Goal: Information Seeking & Learning: Find specific fact

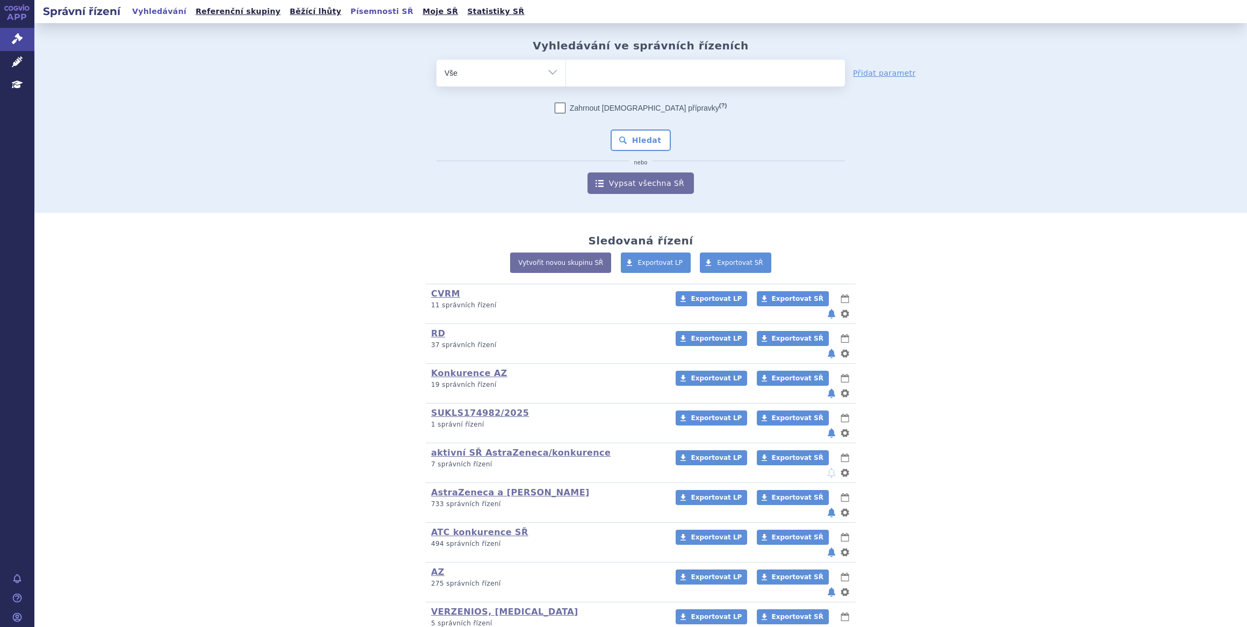
click at [347, 12] on link "Písemnosti SŘ" at bounding box center [381, 11] width 69 height 15
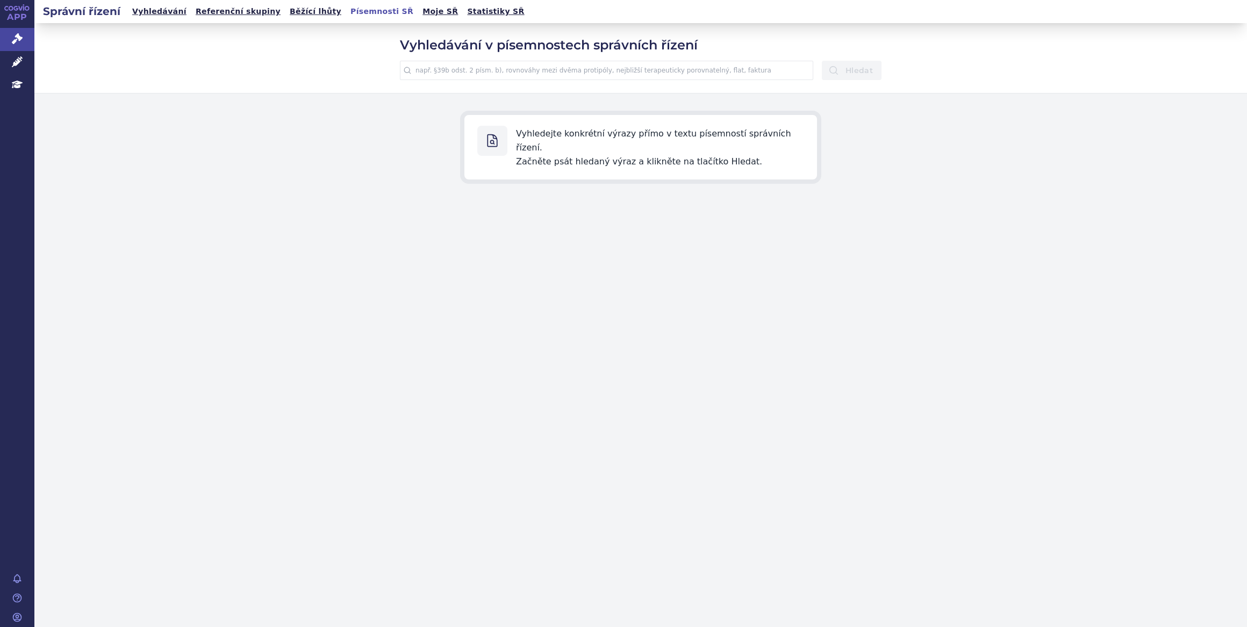
click at [552, 72] on input "text" at bounding box center [606, 70] width 413 height 19
type input "NPM"
click at [822, 61] on button "Hledat" at bounding box center [852, 70] width 60 height 19
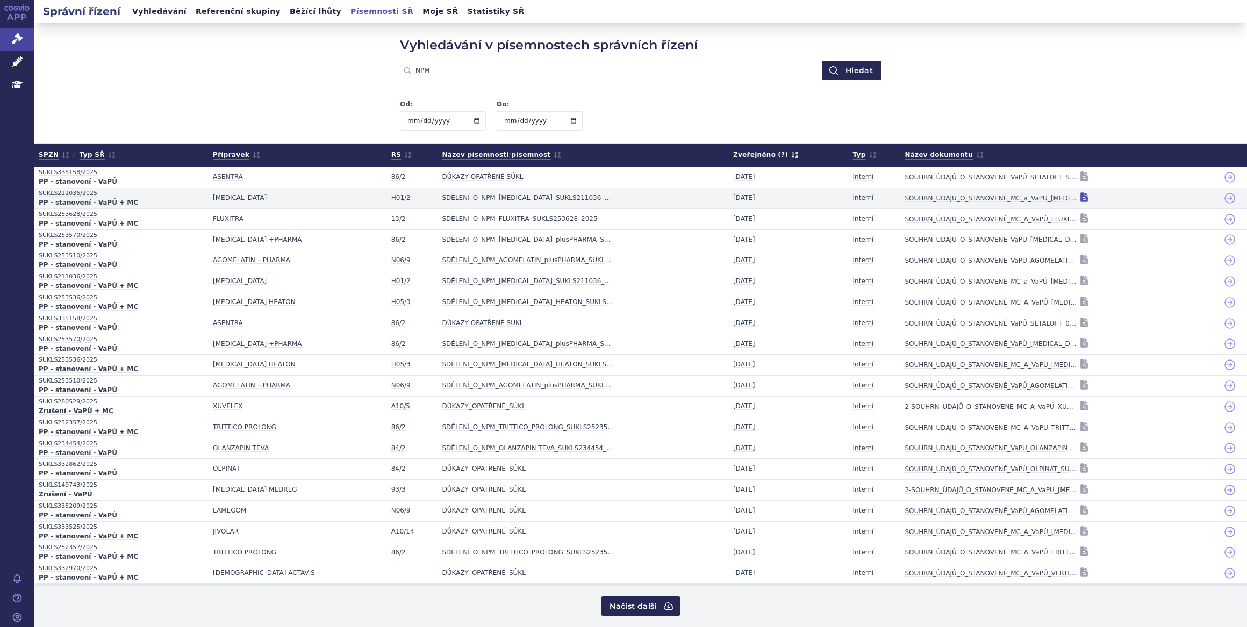
click at [1081, 197] on icon at bounding box center [1085, 197] width 8 height 10
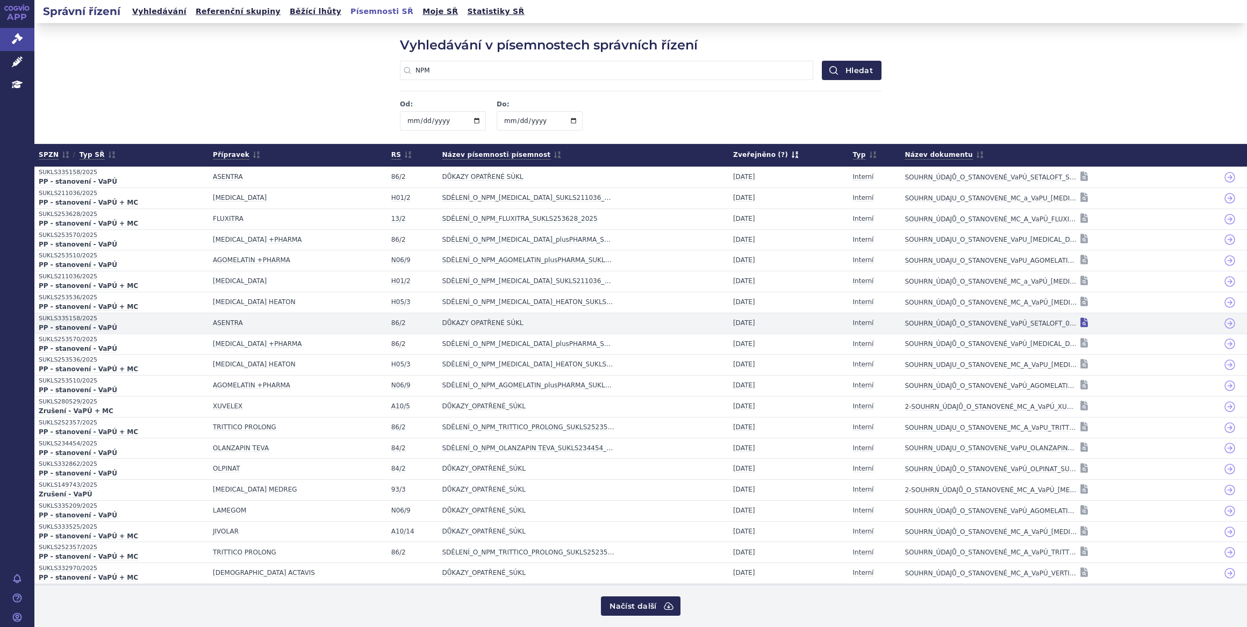
click at [1081, 320] on icon at bounding box center [1085, 323] width 8 height 10
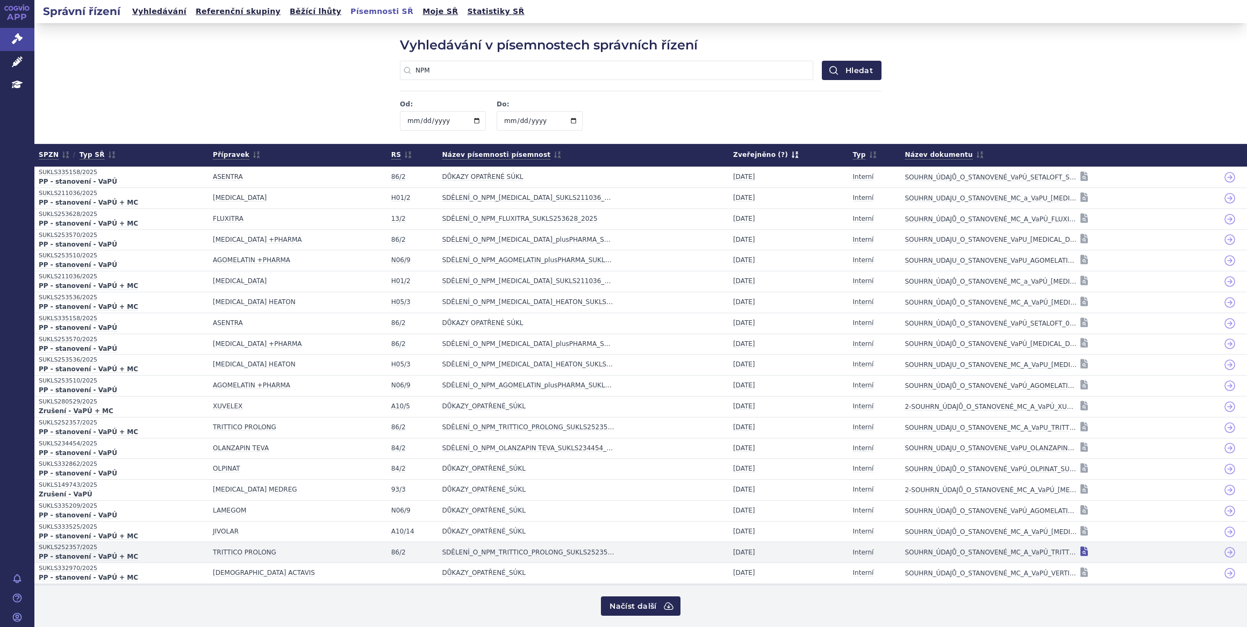
click at [1078, 548] on icon at bounding box center [1083, 551] width 11 height 11
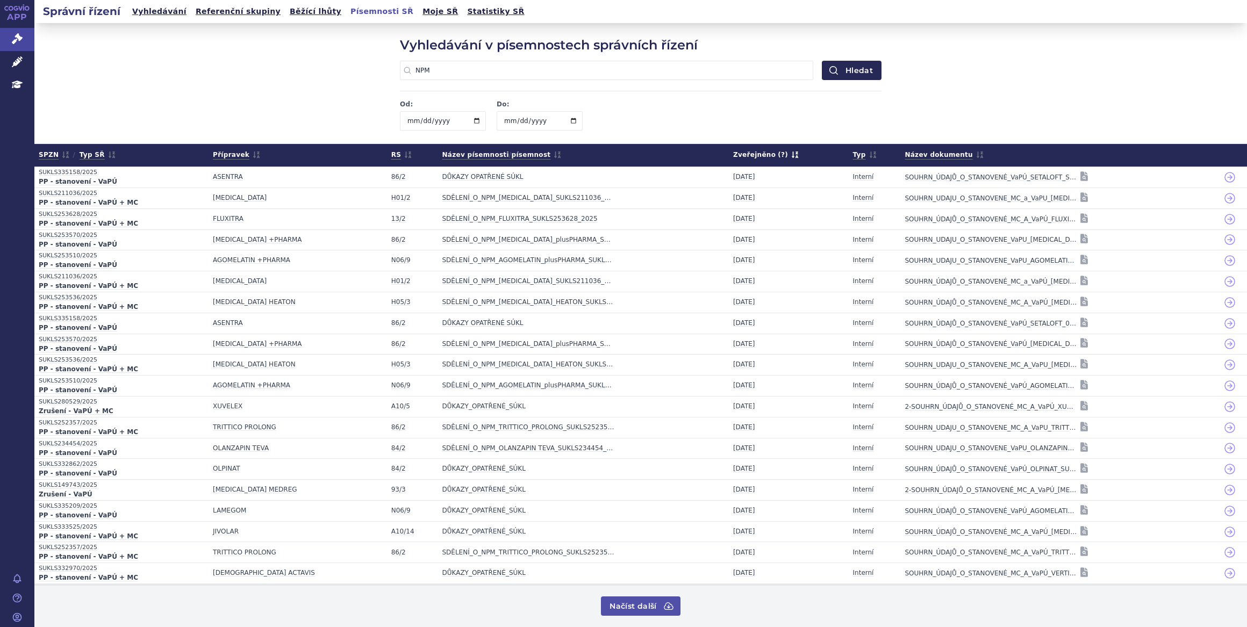
click at [655, 606] on button "Načíst další" at bounding box center [640, 605] width 79 height 19
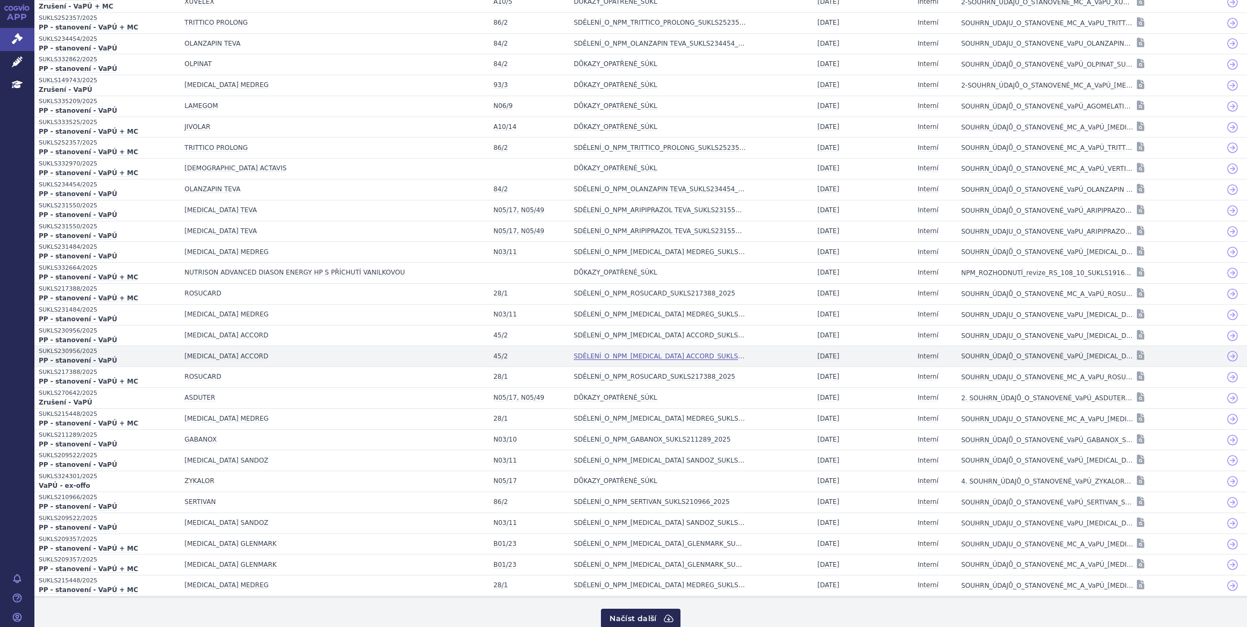
scroll to position [420, 0]
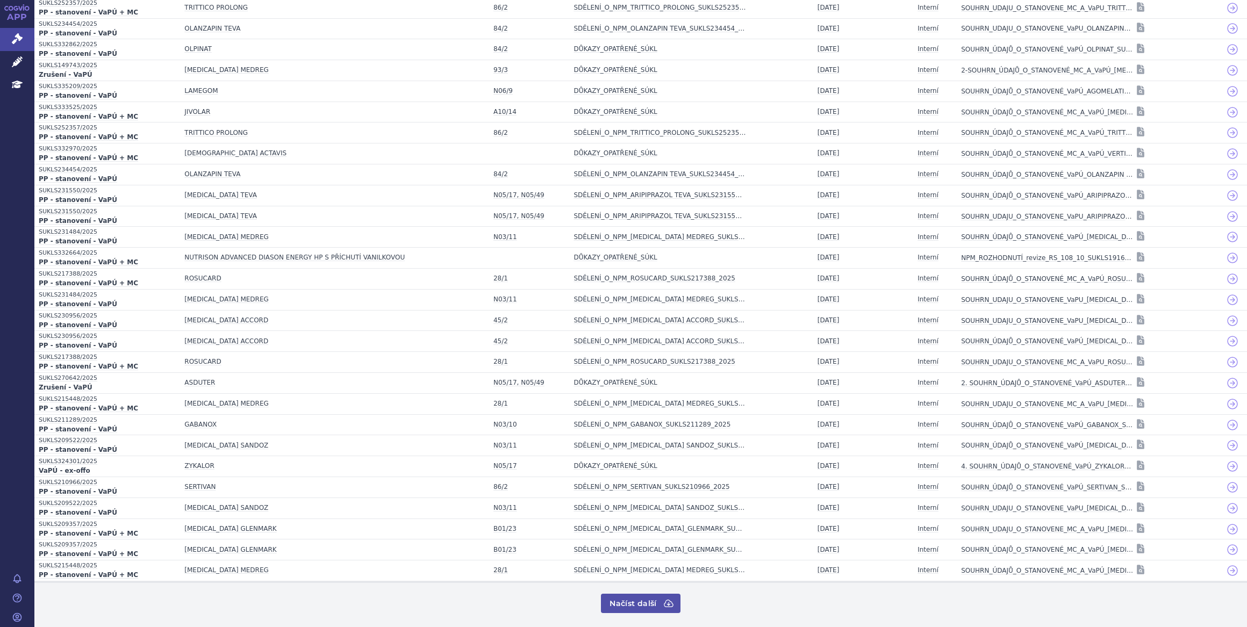
click at [658, 599] on button "Načíst další" at bounding box center [640, 603] width 79 height 19
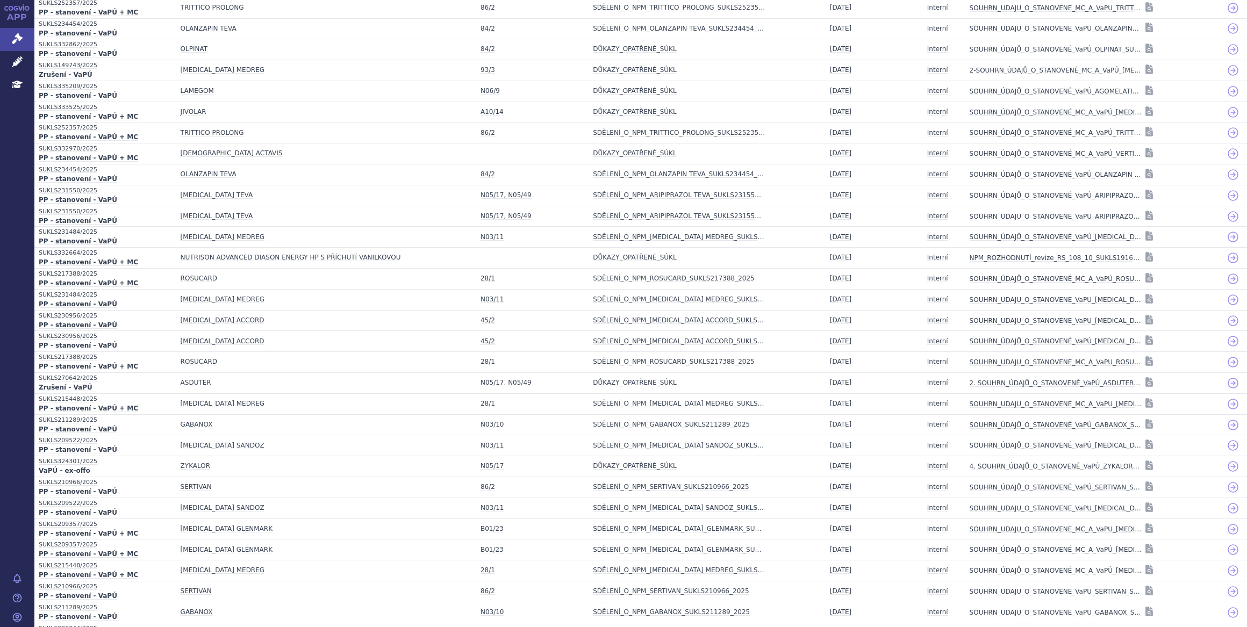
scroll to position [835, 0]
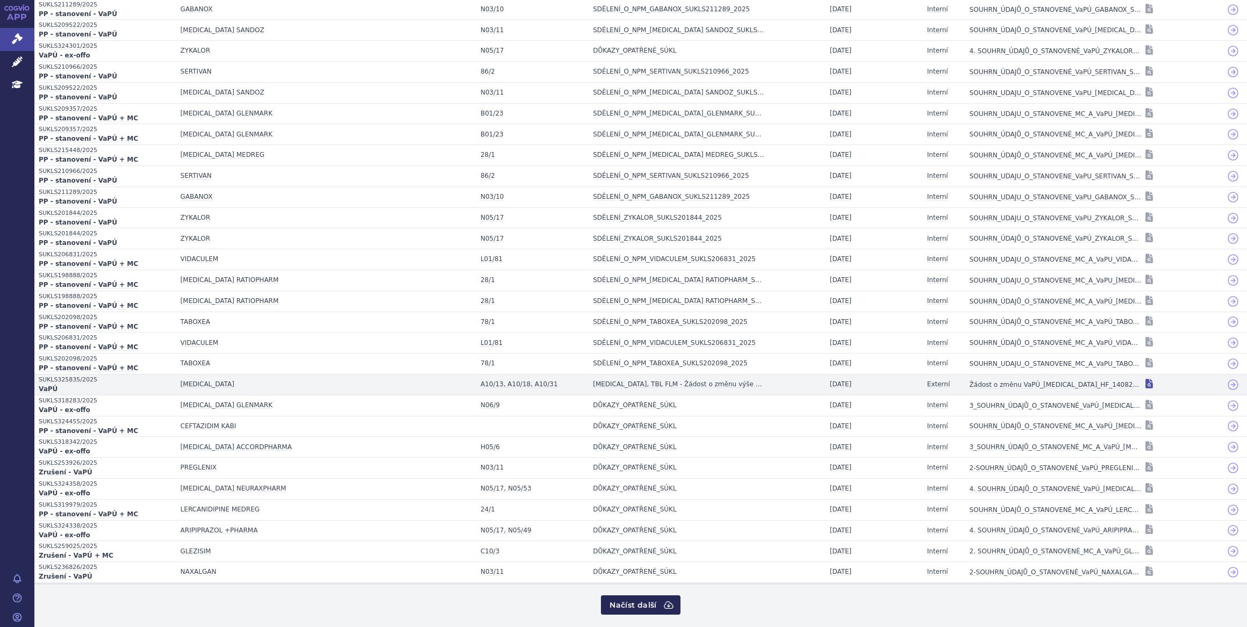
click at [1145, 380] on icon at bounding box center [1149, 384] width 8 height 10
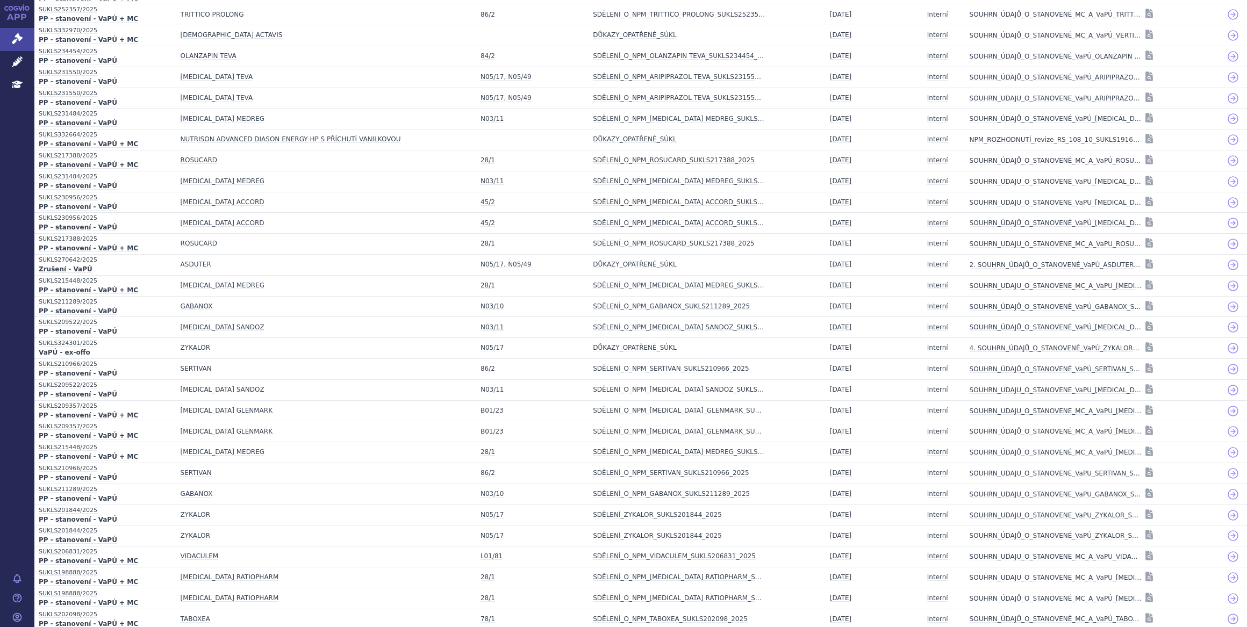
scroll to position [0, 0]
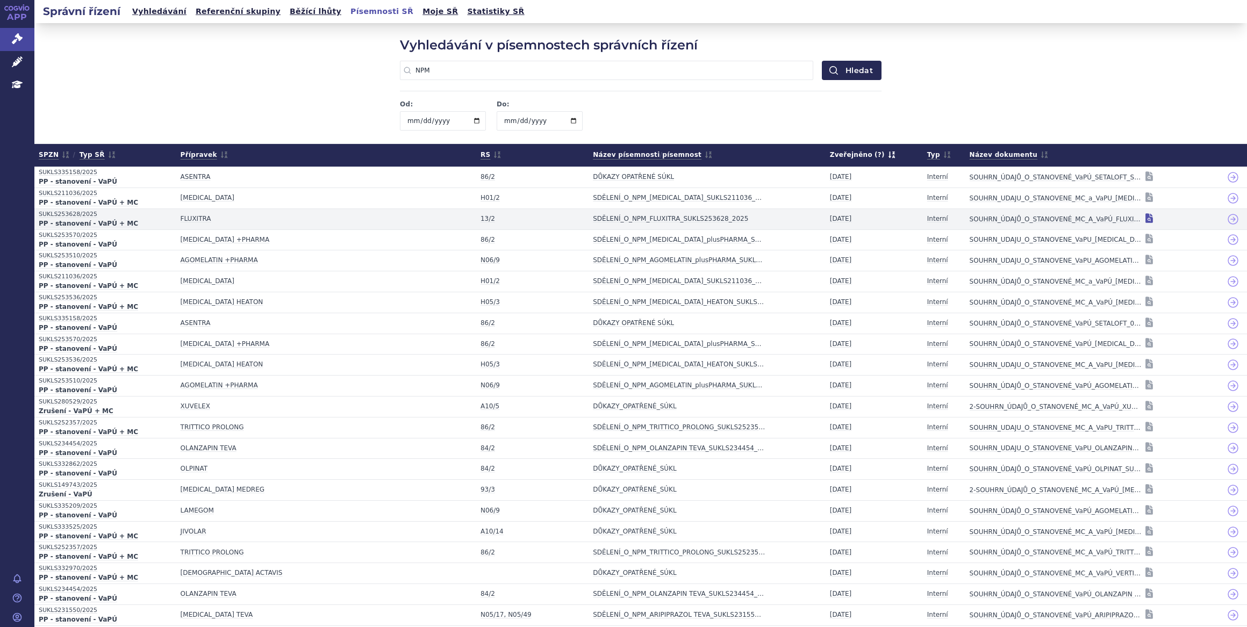
click at [1145, 219] on icon at bounding box center [1149, 218] width 8 height 10
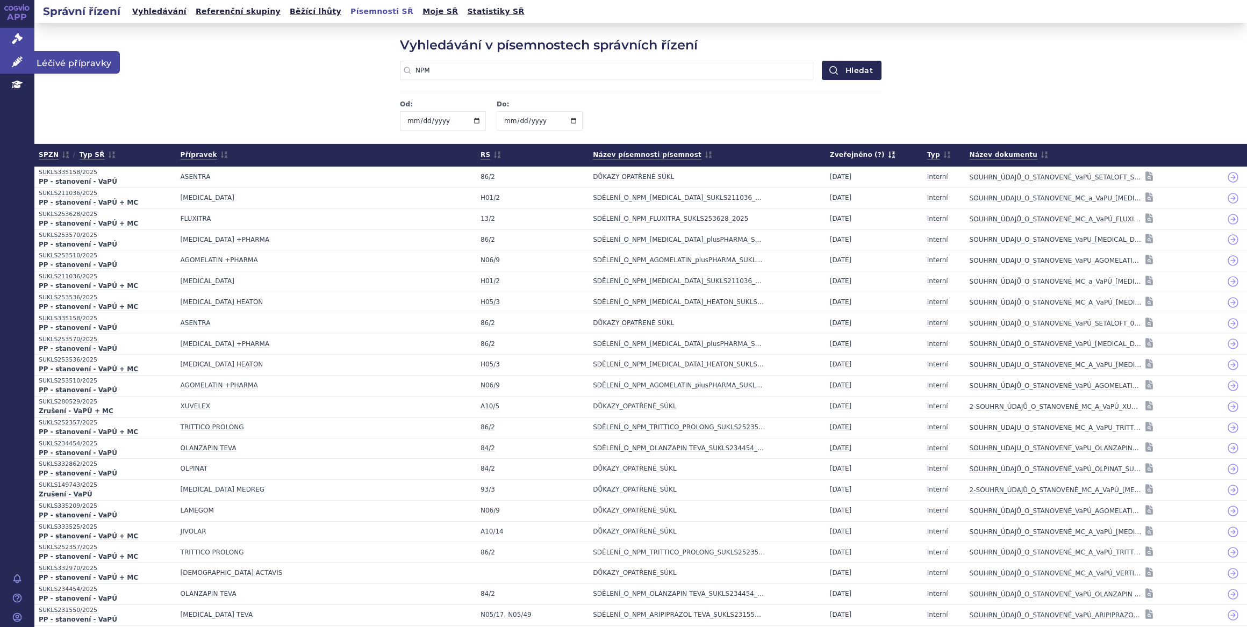
click at [23, 59] on link "Léčivé přípravky" at bounding box center [17, 62] width 34 height 23
